Goal: Find specific page/section: Find specific page/section

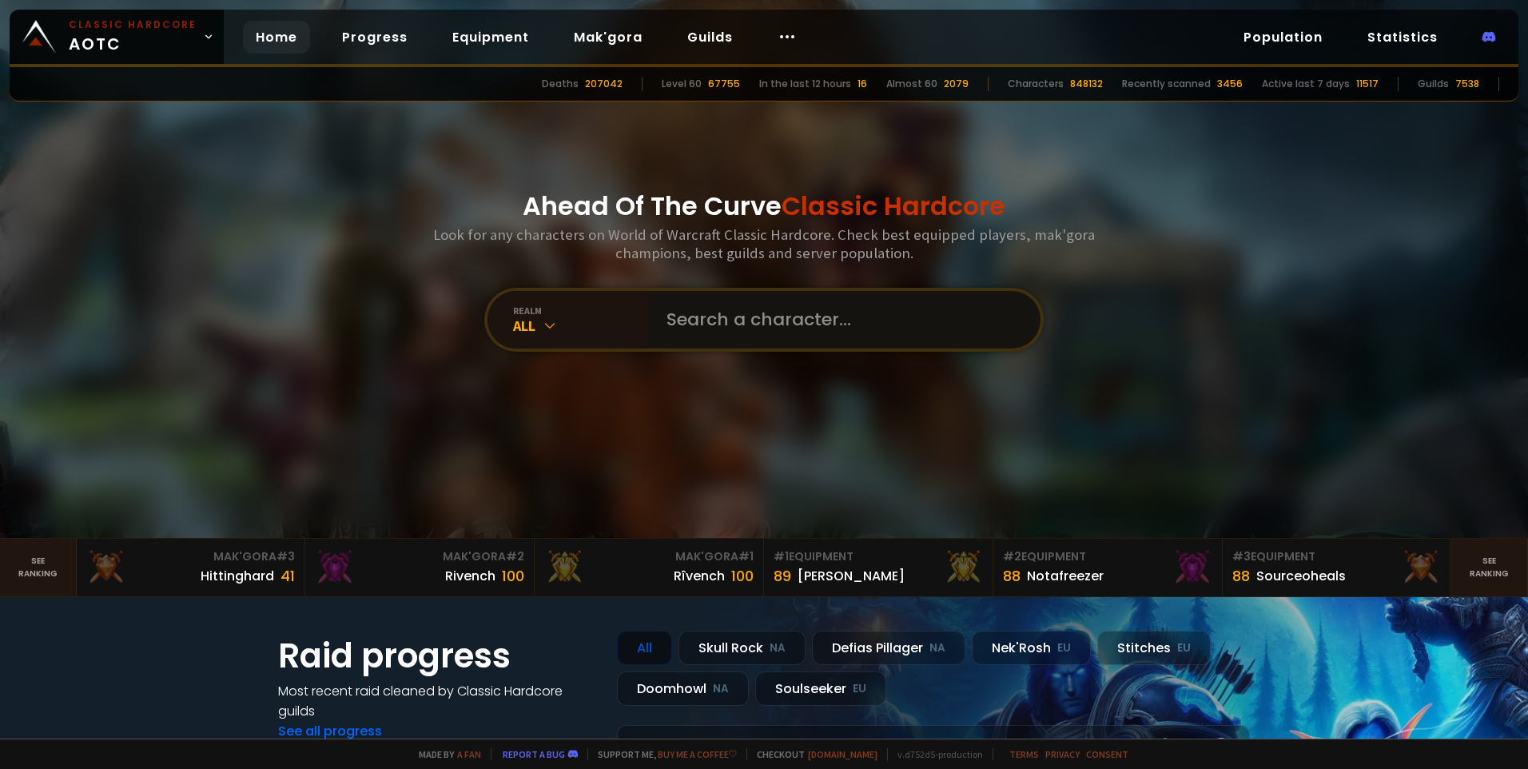
click at [735, 297] on input "text" at bounding box center [839, 320] width 364 height 58
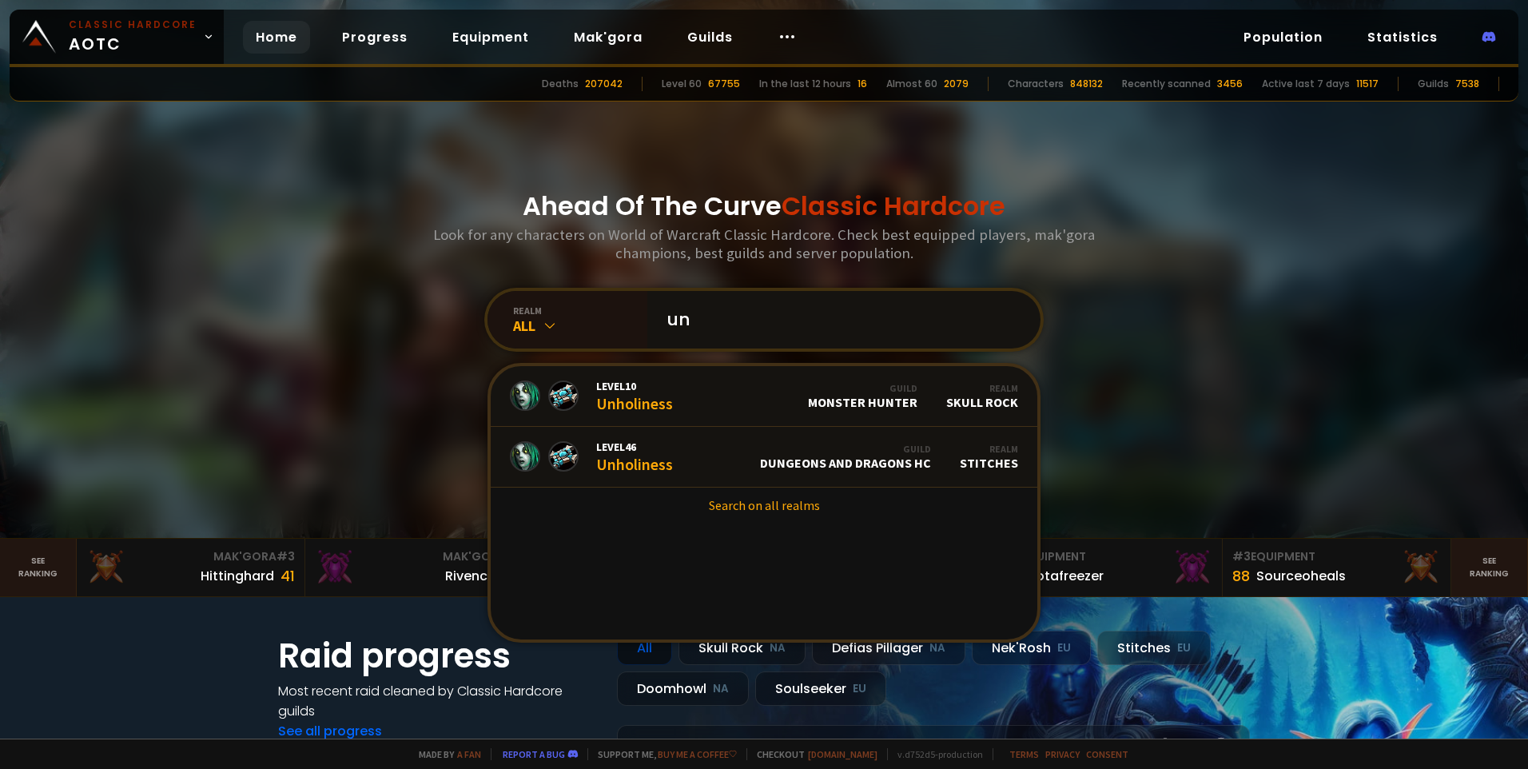
type input "u"
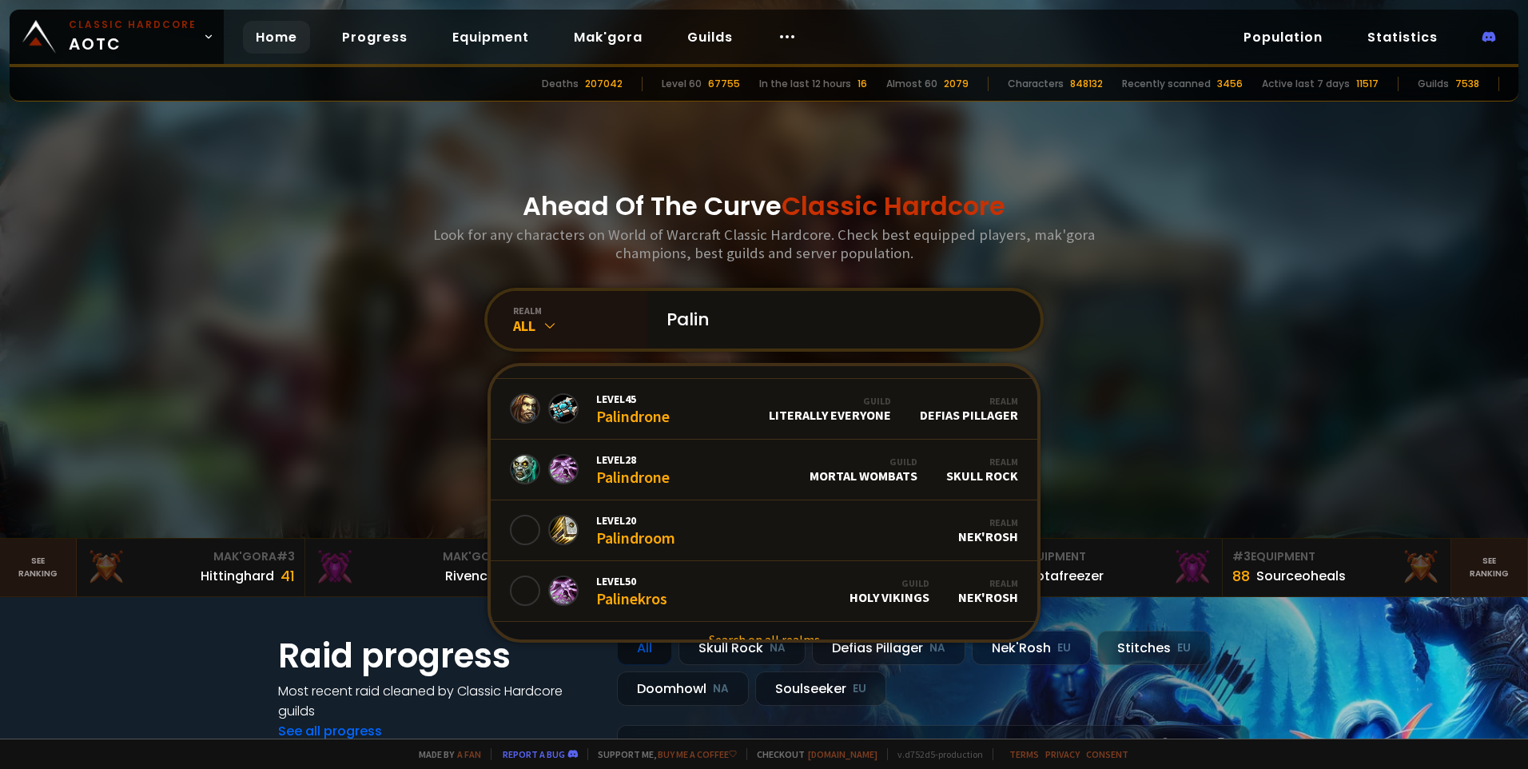
scroll to position [977, 0]
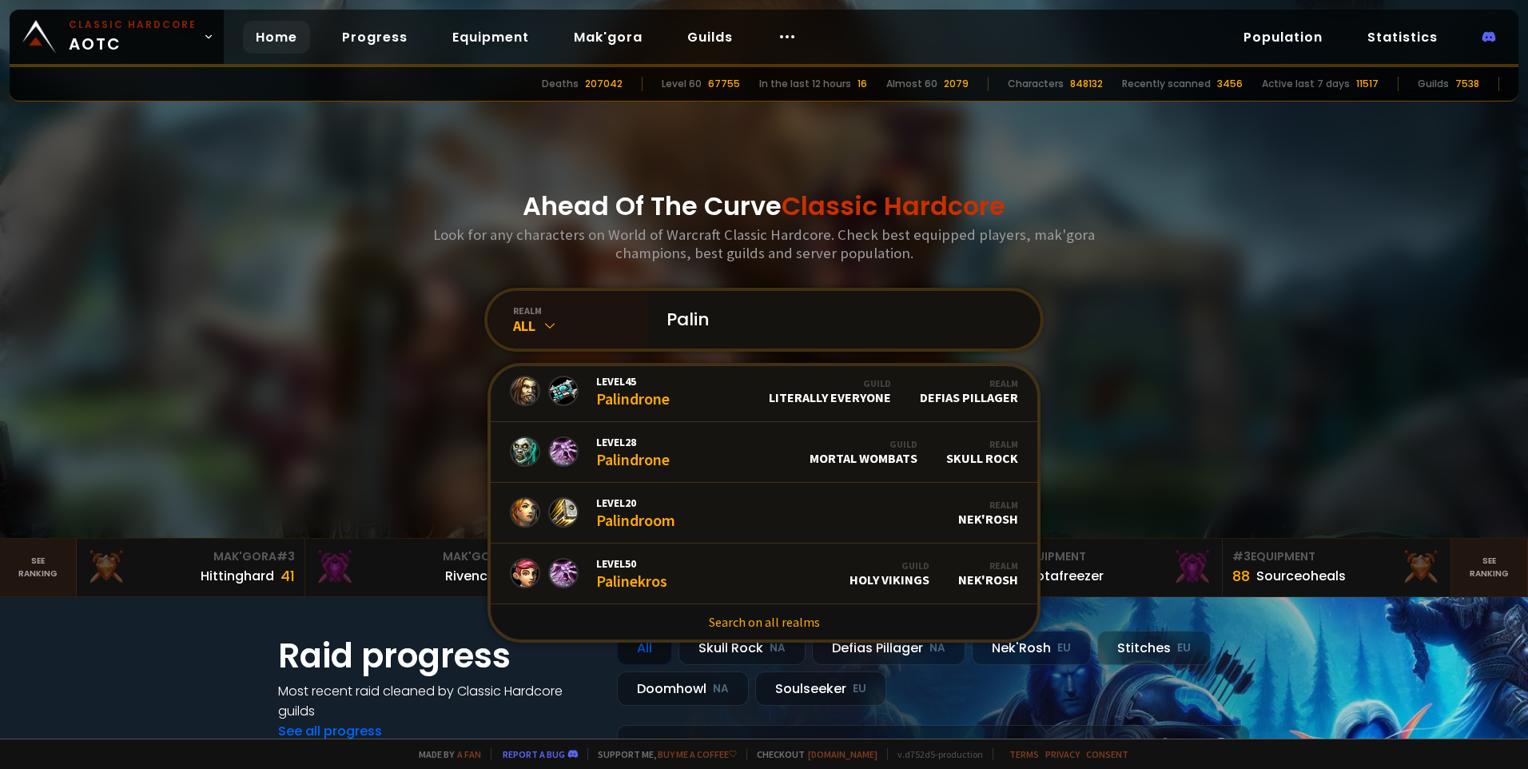
drag, startPoint x: 747, startPoint y: 296, endPoint x: 482, endPoint y: 301, distance: 264.6
click at [482, 301] on div "Ahead Of The Curve Classic Hardcore Look for any characters on World of Warcraf…" at bounding box center [764, 269] width 963 height 538
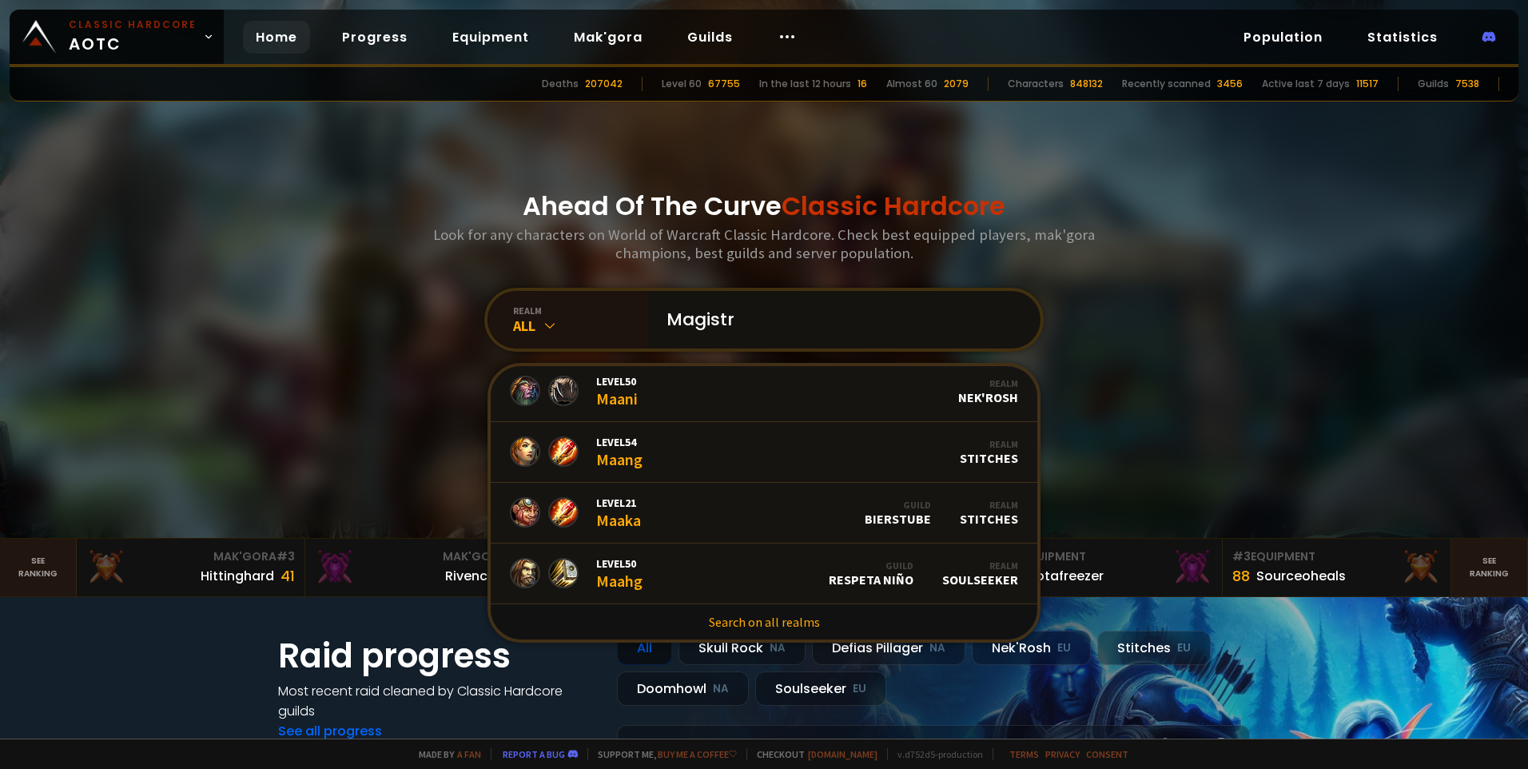
type input "Magistra"
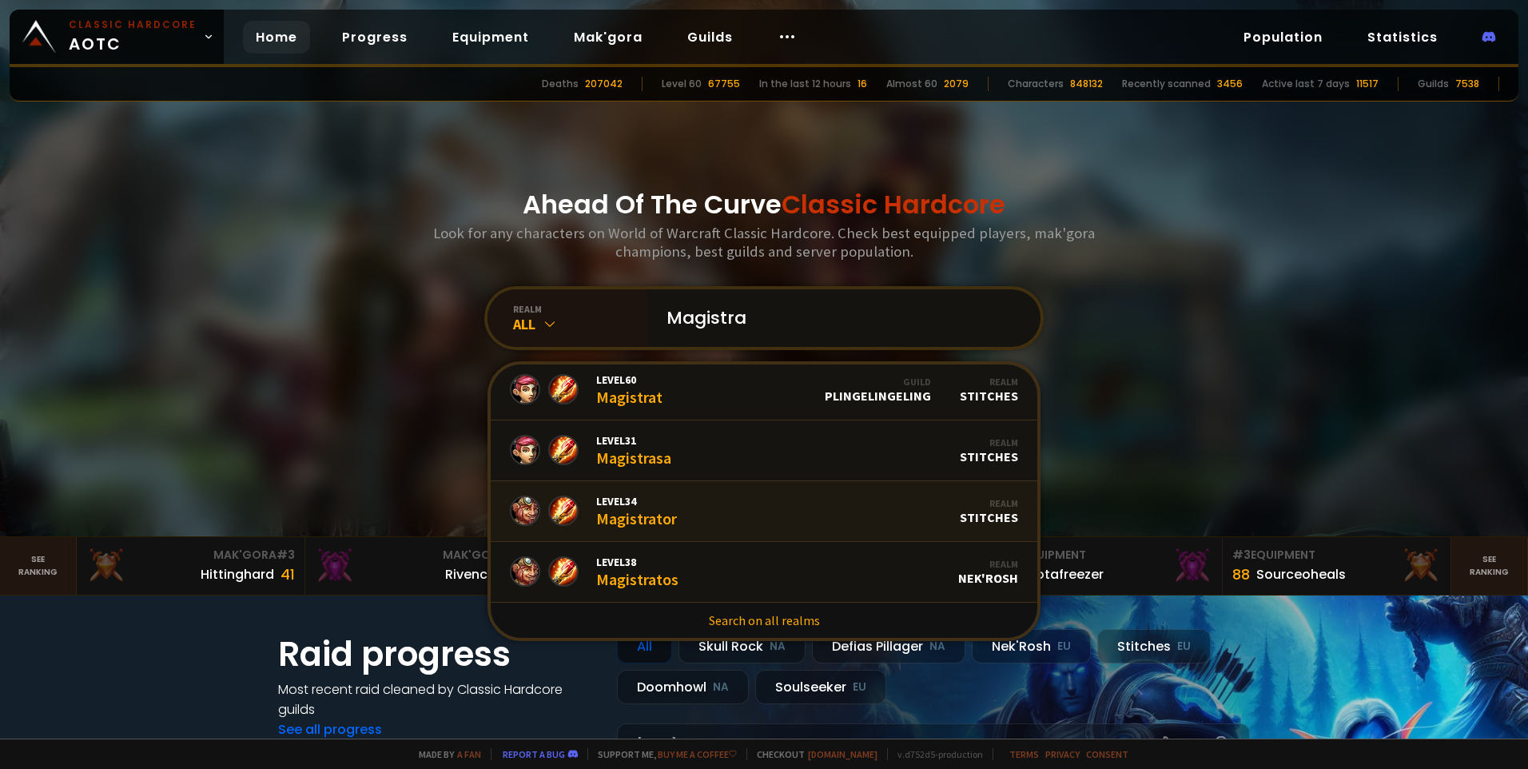
scroll to position [0, 0]
drag, startPoint x: 756, startPoint y: 313, endPoint x: 713, endPoint y: 314, distance: 43.2
click at [713, 314] on input "Magistra" at bounding box center [839, 320] width 364 height 58
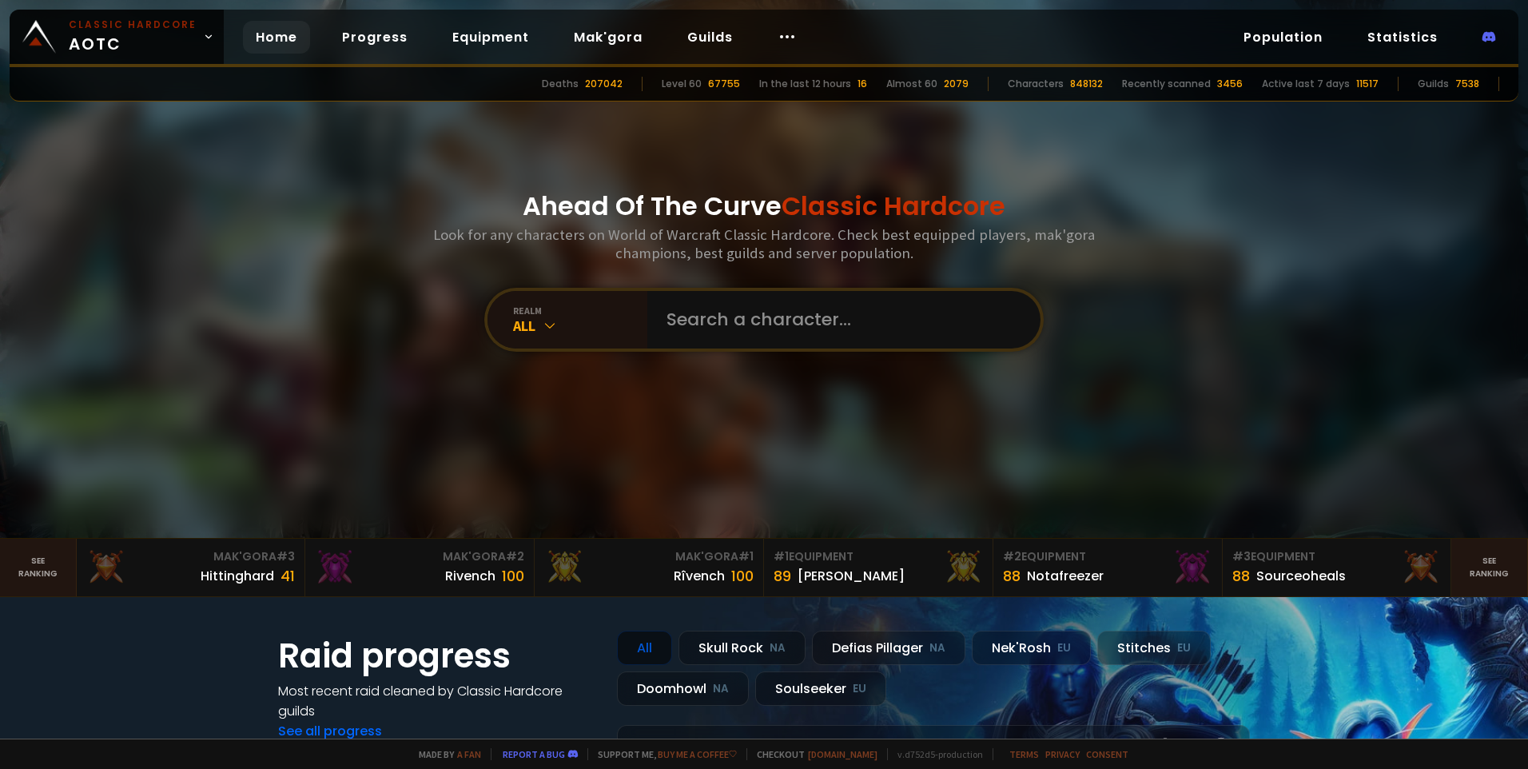
click at [647, 317] on div at bounding box center [843, 320] width 393 height 58
click at [720, 345] on input "text" at bounding box center [839, 320] width 364 height 58
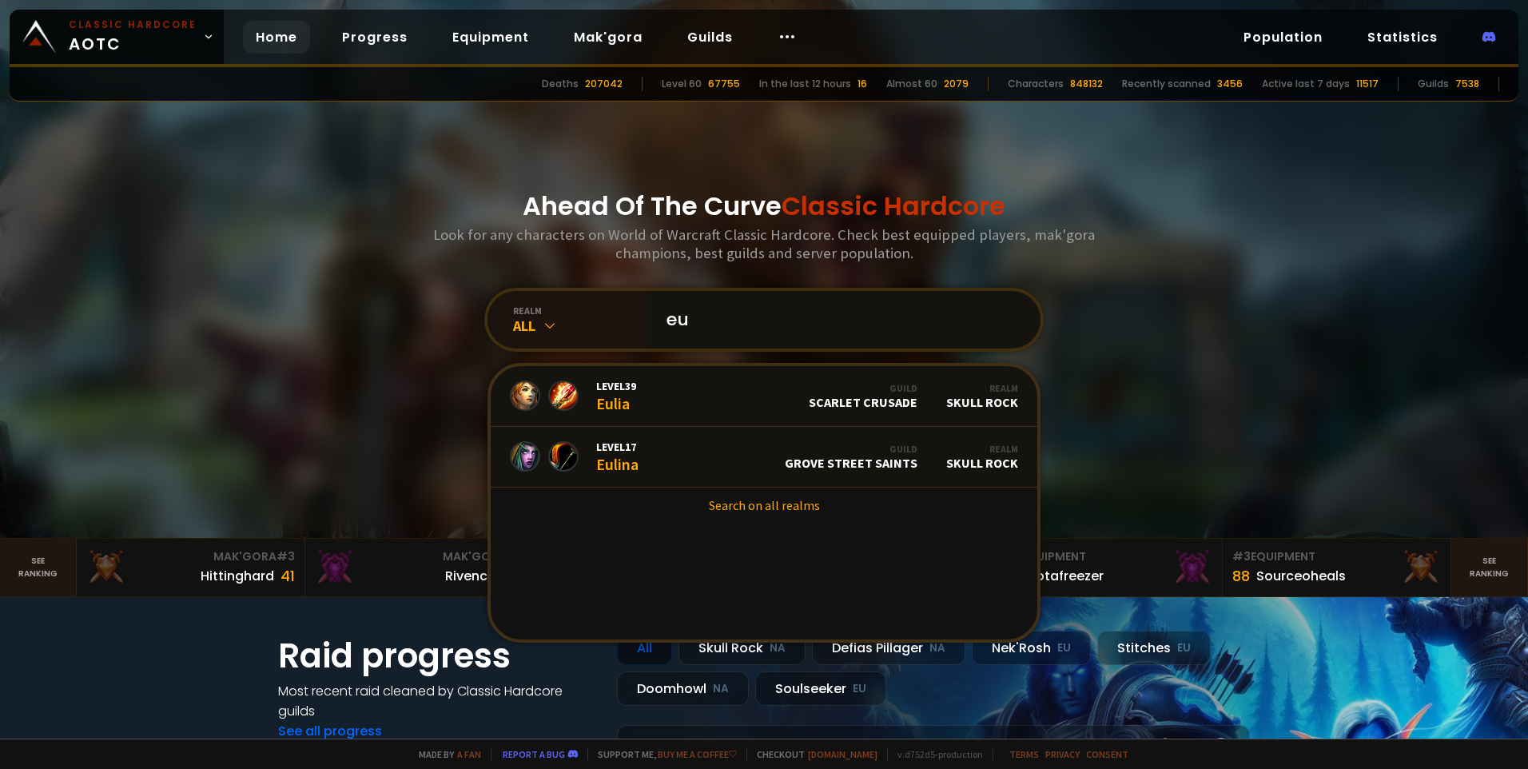
type input "e"
type input "p"
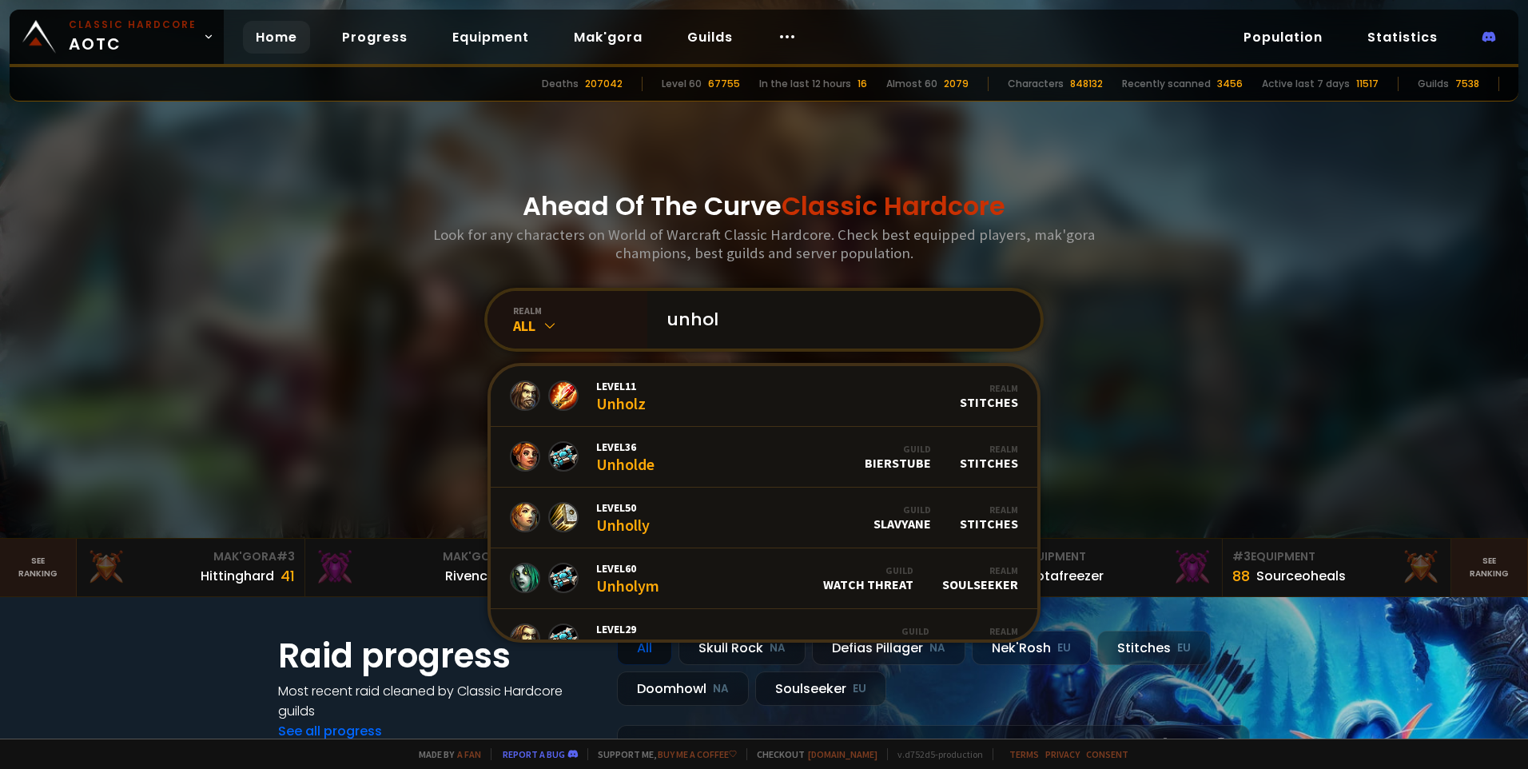
drag, startPoint x: 743, startPoint y: 329, endPoint x: 454, endPoint y: 325, distance: 288.6
click at [454, 325] on div "Ahead Of The Curve Classic Hardcore Look for any characters on World of Warcraf…" at bounding box center [764, 269] width 963 height 538
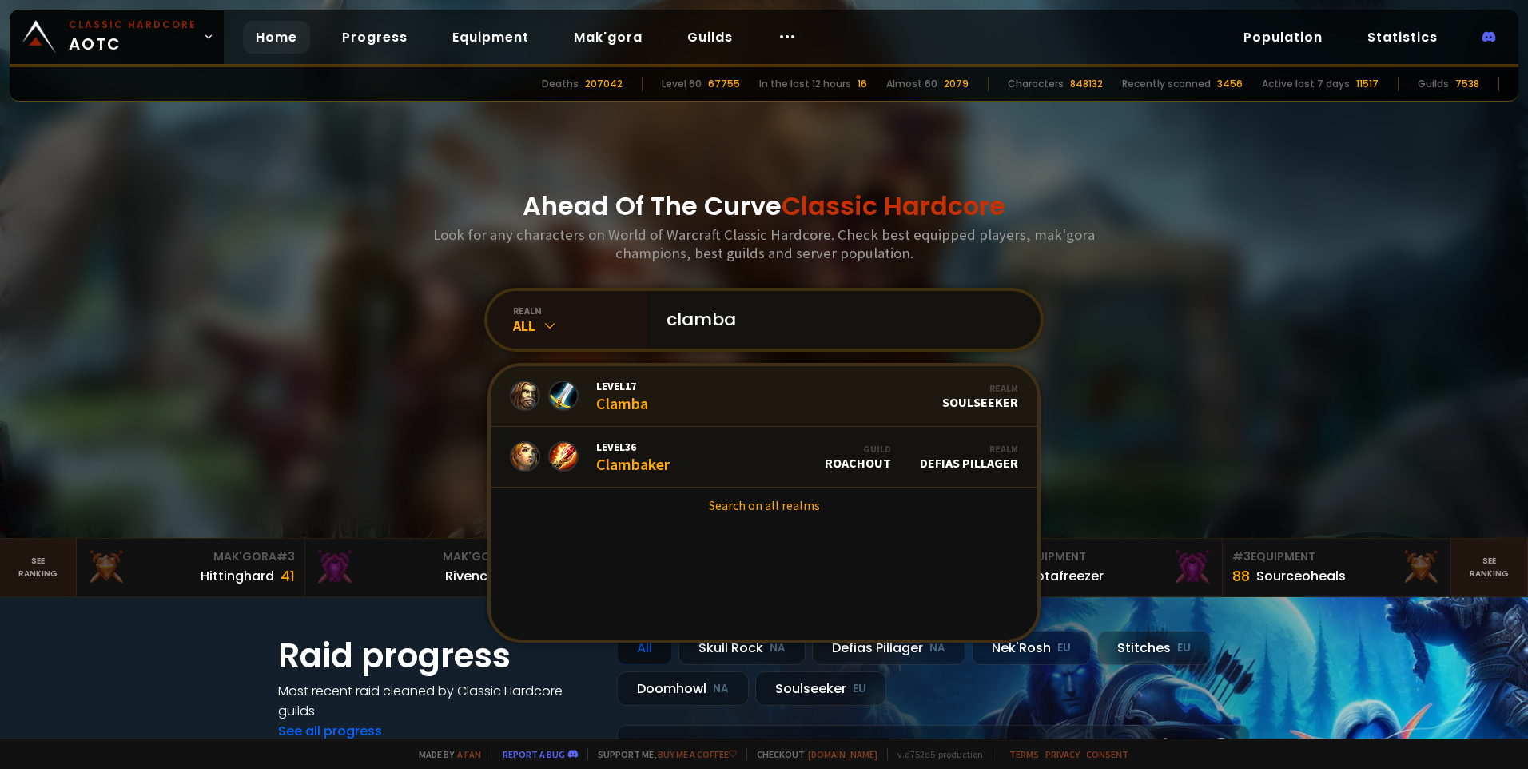
type input "clamba"
click at [607, 399] on div "Level 17 Clamba" at bounding box center [622, 396] width 52 height 34
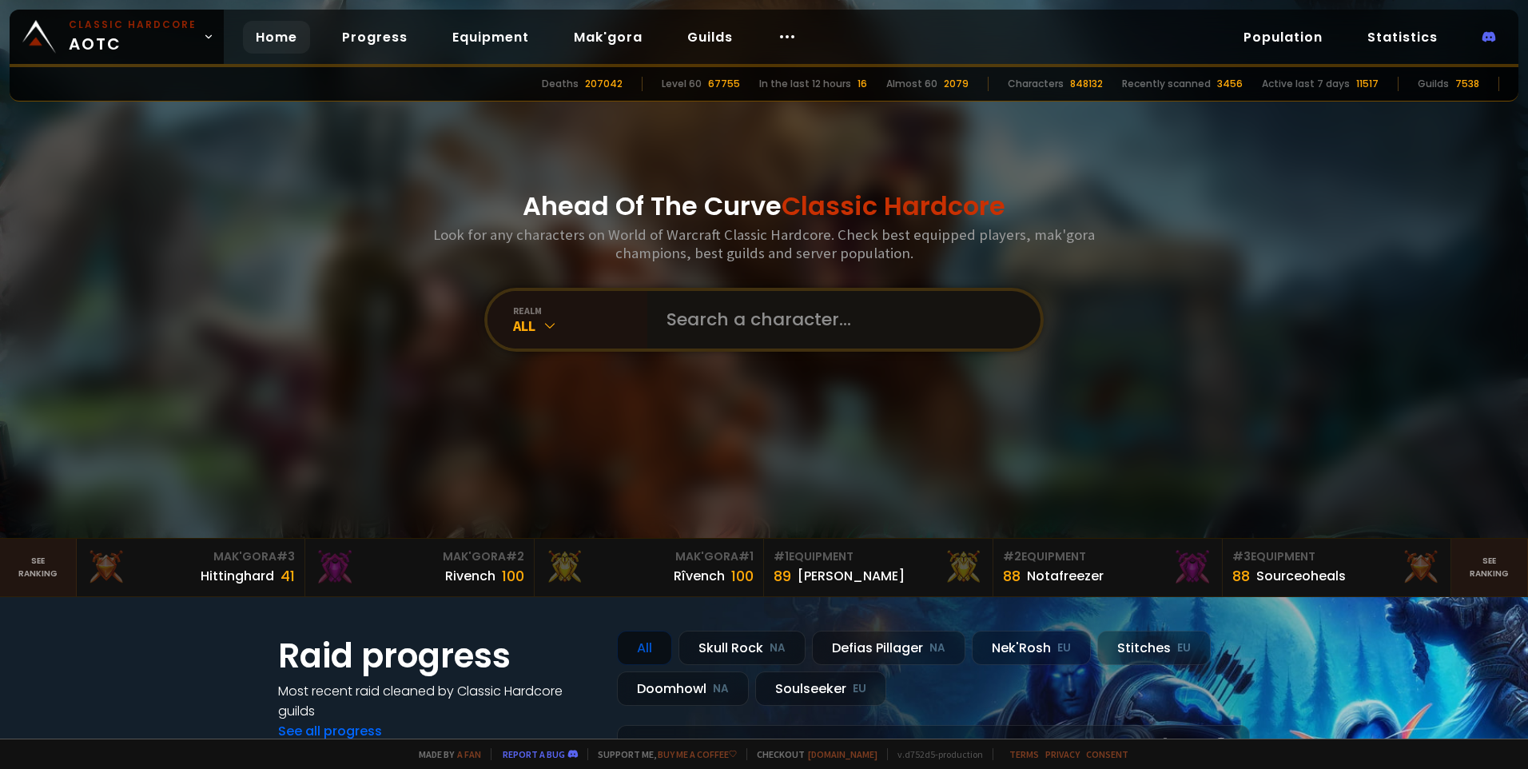
click at [888, 333] on input "text" at bounding box center [839, 320] width 364 height 58
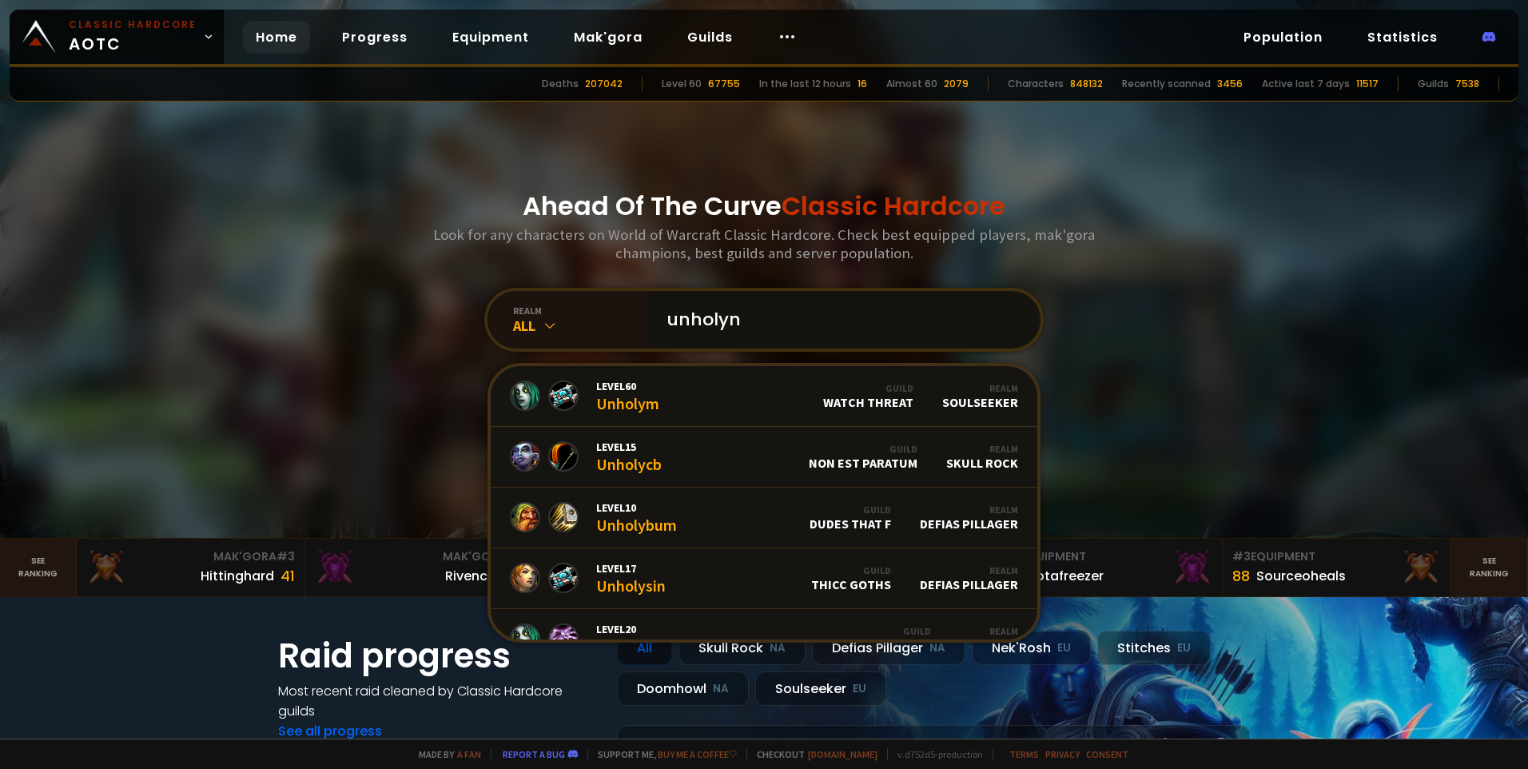
type input "unholyne"
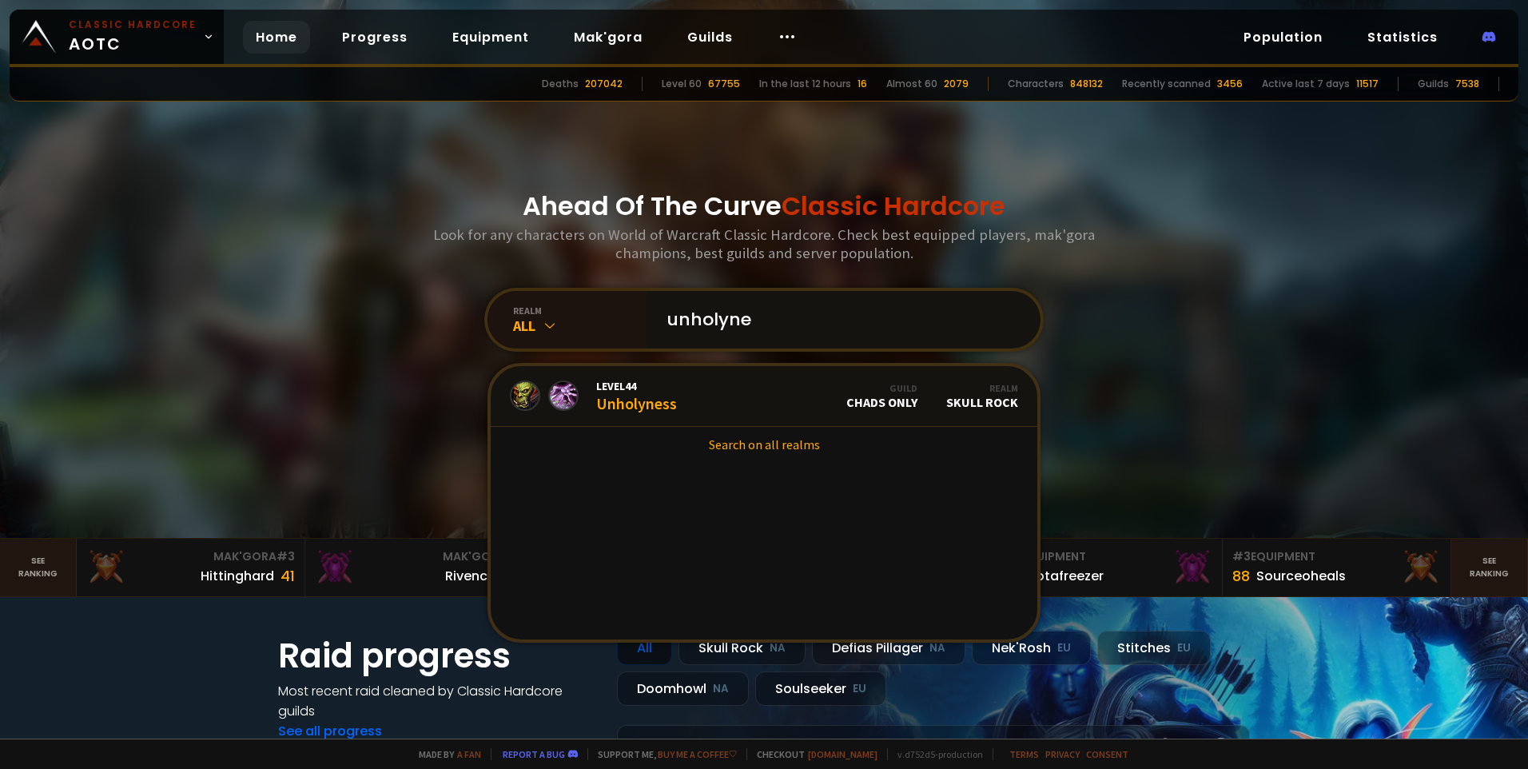
drag, startPoint x: 793, startPoint y: 336, endPoint x: 649, endPoint y: 316, distance: 145.3
click at [649, 316] on div "unholyne" at bounding box center [843, 320] width 393 height 58
